Goal: Information Seeking & Learning: Learn about a topic

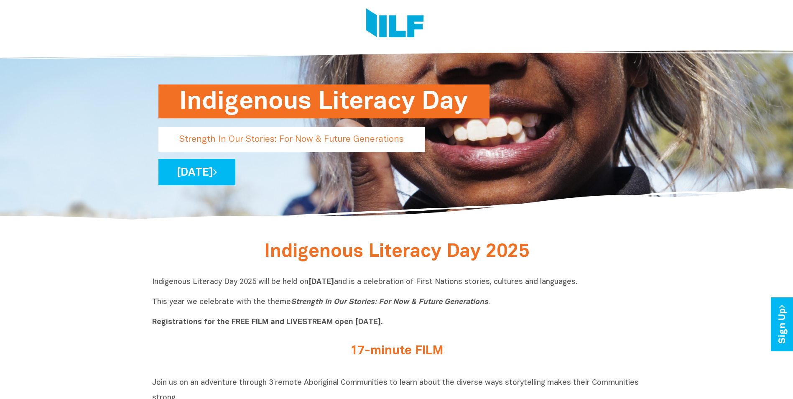
scroll to position [209, 0]
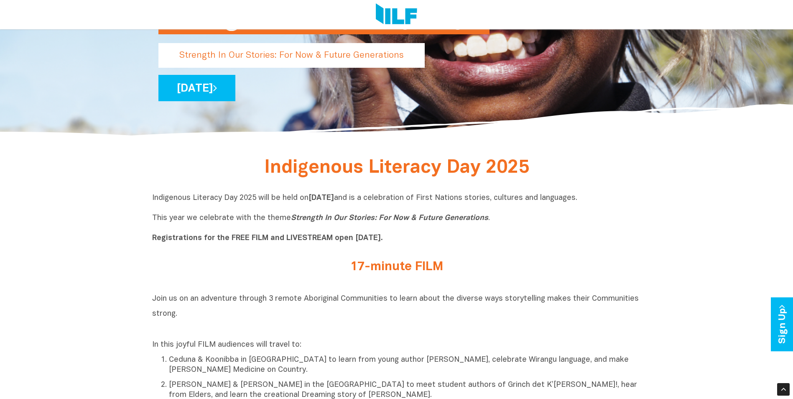
click at [235, 89] on link "[DATE]" at bounding box center [196, 88] width 77 height 26
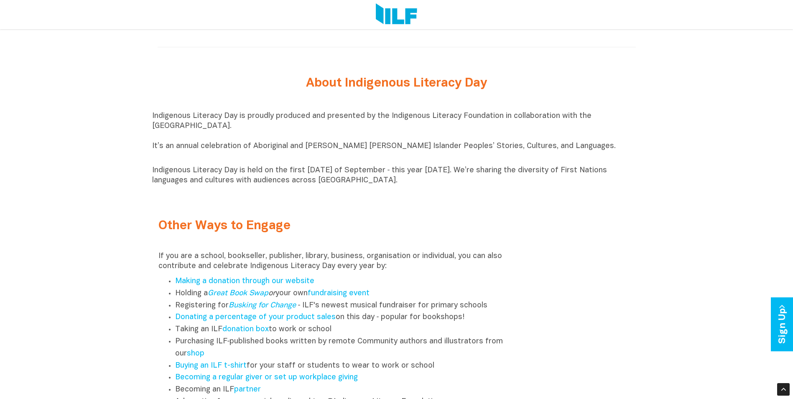
scroll to position [961, 0]
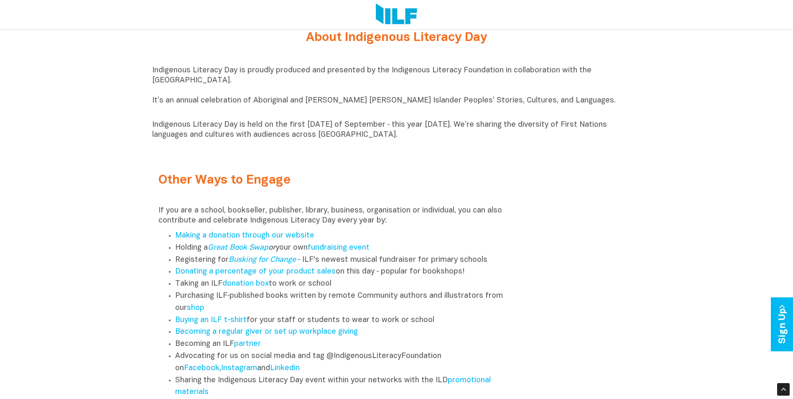
click at [427, 107] on p "Indigenous Literacy Day is proudly produced and presented by the Indigenous Lit…" at bounding box center [396, 91] width 489 height 50
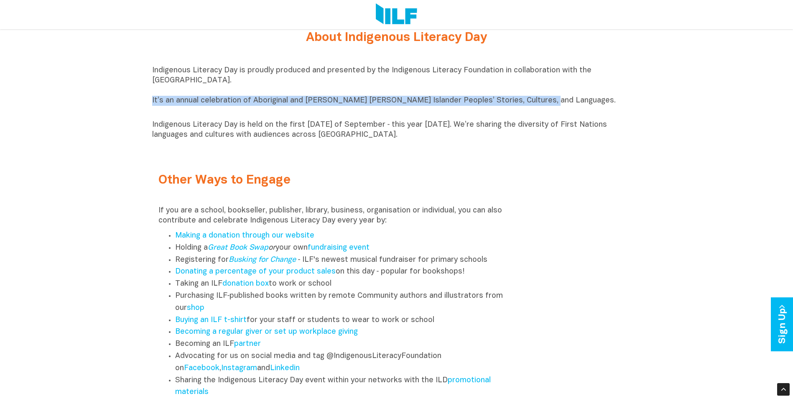
drag, startPoint x: 149, startPoint y: 105, endPoint x: 582, endPoint y: 102, distance: 433.5
copy p "It’s an annual celebration of Aboriginal and [PERSON_NAME] [PERSON_NAME] Island…"
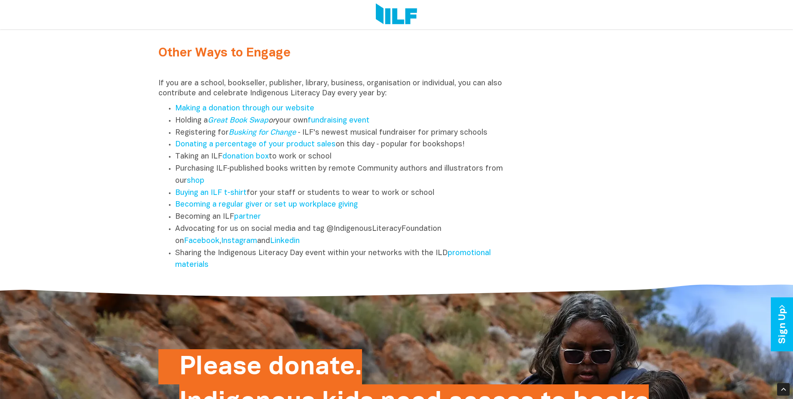
scroll to position [1087, 0]
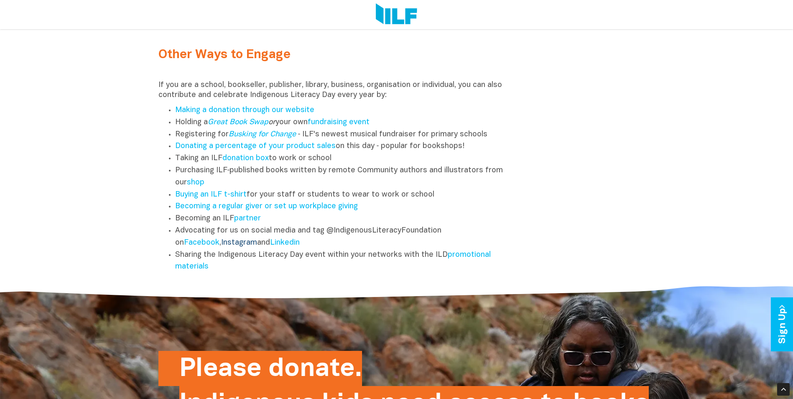
click at [250, 246] on link "Instagram" at bounding box center [239, 242] width 36 height 7
click at [196, 268] on link "promotional materials" at bounding box center [333, 260] width 316 height 19
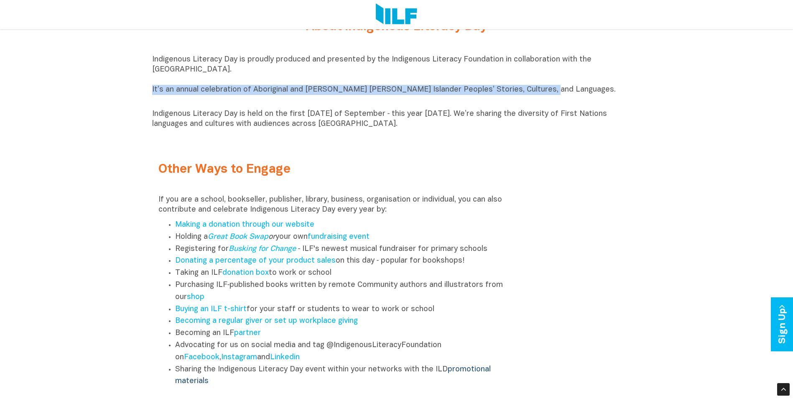
scroll to position [794, 0]
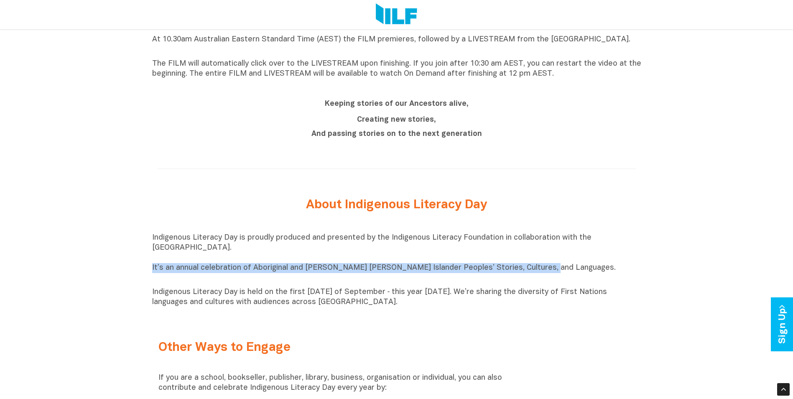
copy p "It’s an annual celebration of Aboriginal and [PERSON_NAME] [PERSON_NAME] Island…"
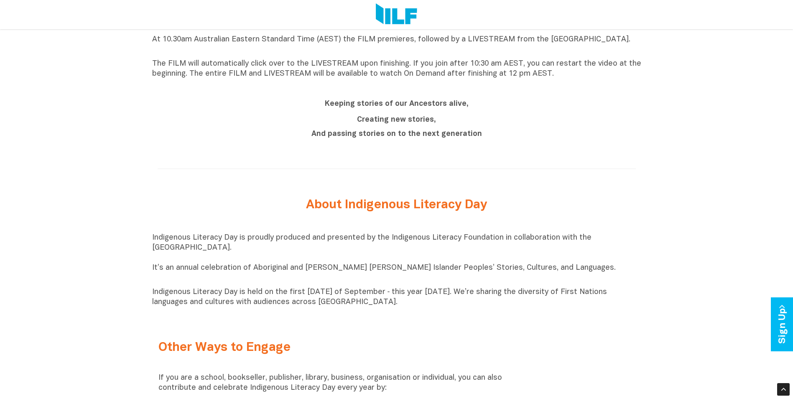
click at [382, 299] on p "Indigenous Literacy Day is held on the first [DATE] of September ‑ this year [D…" at bounding box center [396, 297] width 489 height 20
drag, startPoint x: 417, startPoint y: 306, endPoint x: 146, endPoint y: 267, distance: 273.2
click at [146, 267] on div "Indigenous Literacy Day 2025 Indigenous Literacy Day 2025 will be held on Wedne…" at bounding box center [396, 72] width 793 height 1007
drag, startPoint x: 146, startPoint y: 267, endPoint x: 246, endPoint y: 279, distance: 100.2
copy div "It’s an annual celebration of Aboriginal and Torres Strait Islander Peoples’ St…"
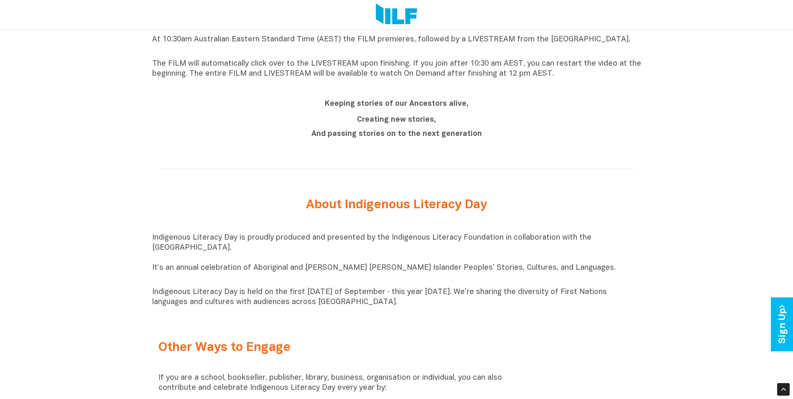
click at [375, 276] on p "Indigenous Literacy Day is proudly produced and presented by the Indigenous Lit…" at bounding box center [396, 258] width 489 height 50
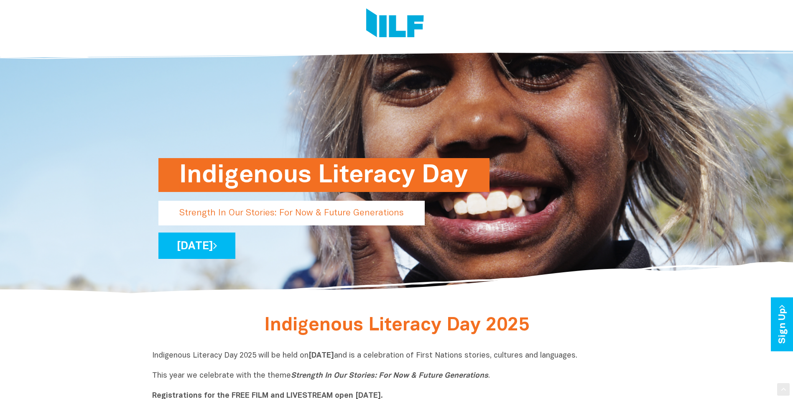
scroll to position [0, 0]
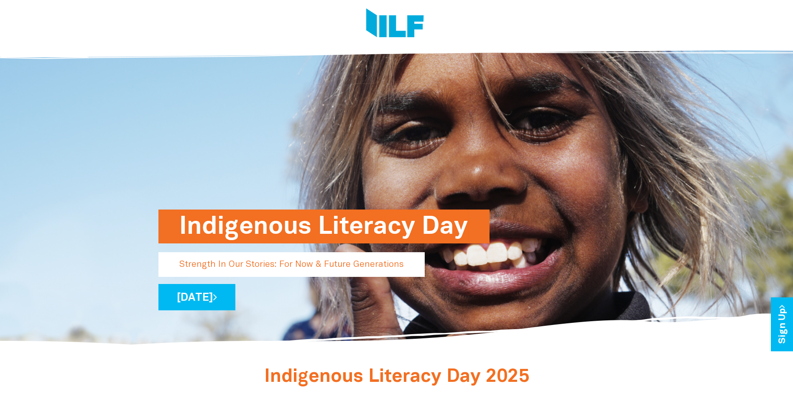
drag, startPoint x: 178, startPoint y: 227, endPoint x: 417, endPoint y: 225, distance: 239.1
click at [412, 227] on div "Indigenous Literacy Day Strength In Our Stories: For Now & Future Generations W…" at bounding box center [396, 193] width 489 height 308
click at [436, 218] on h1 "Indigenous Literacy Day" at bounding box center [323, 226] width 289 height 34
click at [367, 376] on span "Indigenous Literacy Day 2025" at bounding box center [396, 376] width 265 height 17
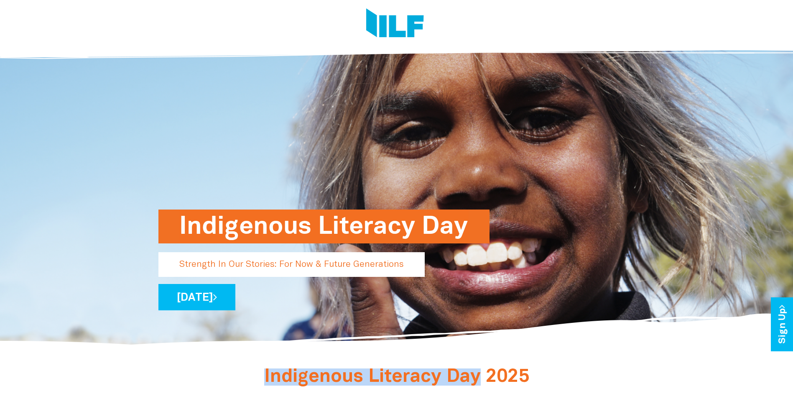
drag, startPoint x: 258, startPoint y: 373, endPoint x: 478, endPoint y: 381, distance: 219.6
click at [478, 381] on h2 "Indigenous Literacy Day 2025" at bounding box center [397, 377] width 314 height 15
drag, startPoint x: 478, startPoint y: 381, endPoint x: 467, endPoint y: 380, distance: 11.4
copy span "Indigenous Literacy Day"
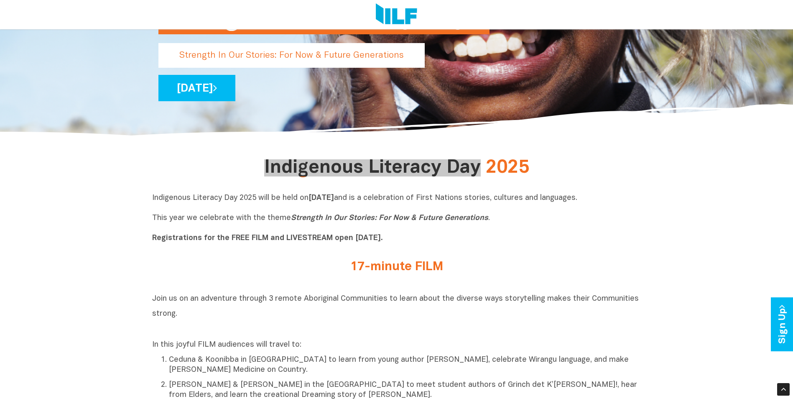
scroll to position [125, 0]
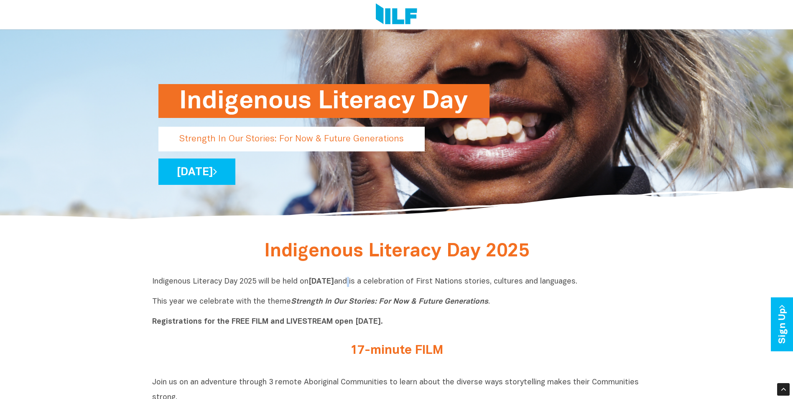
click at [410, 282] on p "Indigenous Literacy Day 2025 will be held on Wednesday 3 September and is a cel…" at bounding box center [396, 302] width 489 height 50
click at [510, 303] on p "Indigenous Literacy Day 2025 will be held on Wednesday 3 September and is a cel…" at bounding box center [396, 302] width 489 height 50
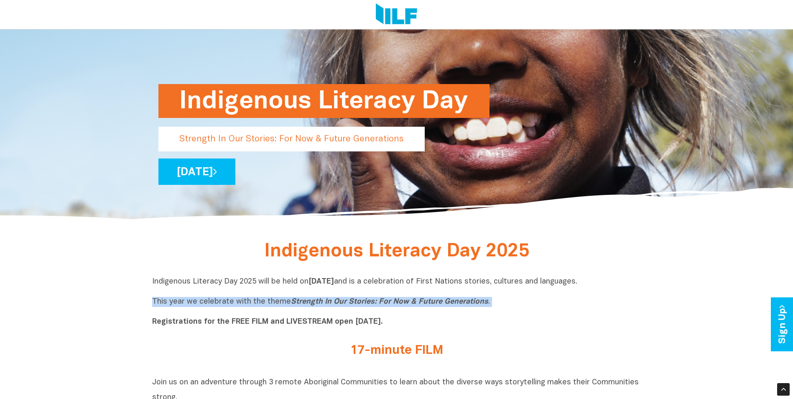
drag, startPoint x: 405, startPoint y: 293, endPoint x: 149, endPoint y: 300, distance: 256.4
drag, startPoint x: 149, startPoint y: 300, endPoint x: 183, endPoint y: 301, distance: 33.9
copy p "This year we celebrate with the theme Strength In Our Stories: For Now & Future…"
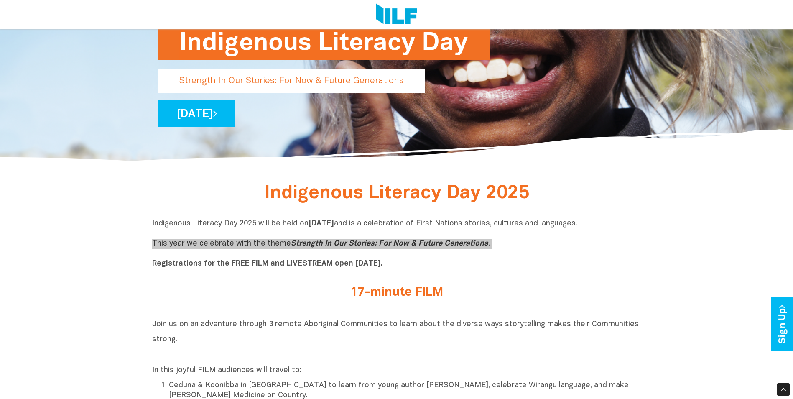
scroll to position [167, 0]
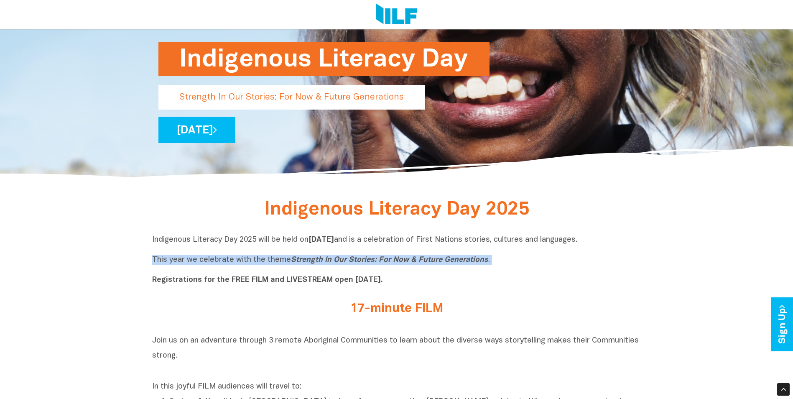
click at [354, 253] on p "Indigenous Literacy Day 2025 will be held on Wednesday 3 September and is a cel…" at bounding box center [396, 260] width 489 height 50
